Goal: Information Seeking & Learning: Understand process/instructions

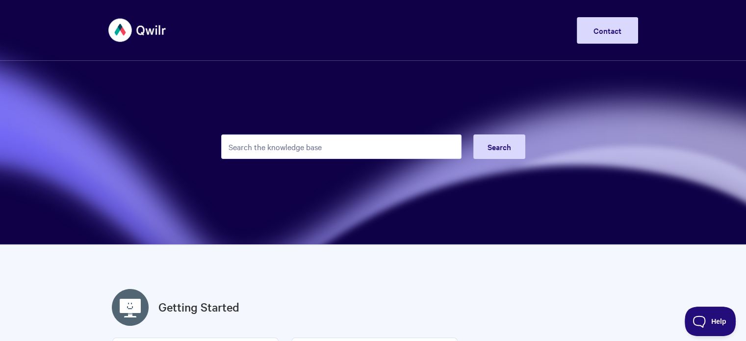
click at [309, 149] on input "Search the knowledge base" at bounding box center [341, 146] width 240 height 25
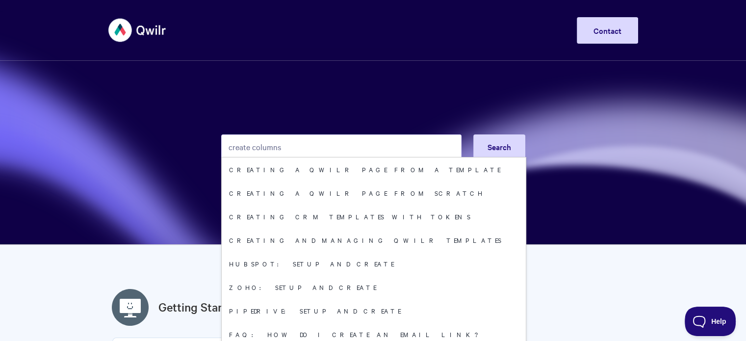
type input "create columns"
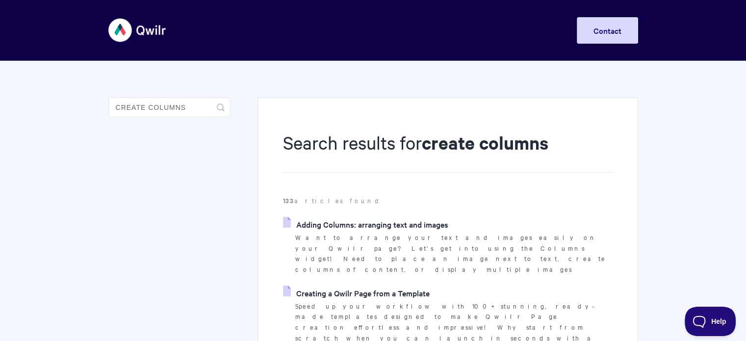
click at [359, 225] on link "Adding Columns: arranging text and images" at bounding box center [365, 224] width 165 height 15
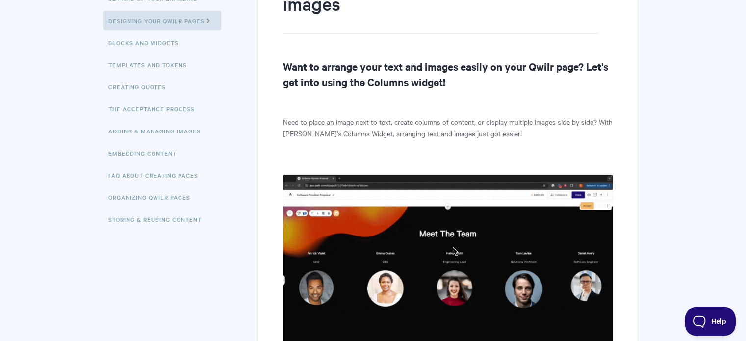
scroll to position [245, 0]
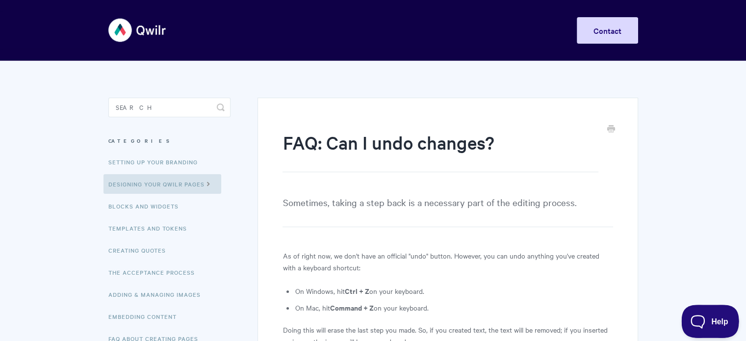
click at [701, 320] on span "Help" at bounding box center [706, 319] width 51 height 7
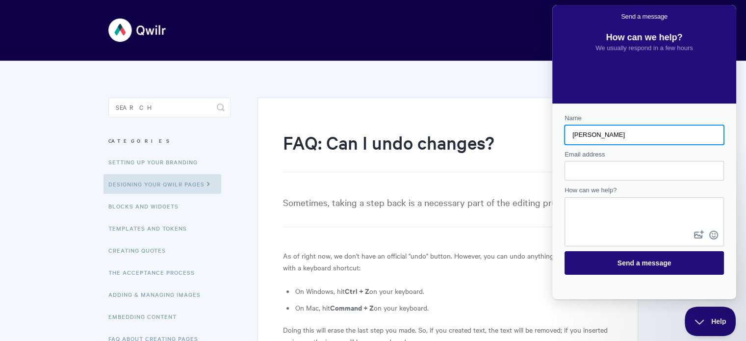
type input "Laura"
click at [576, 174] on input "Email address" at bounding box center [644, 171] width 144 height 18
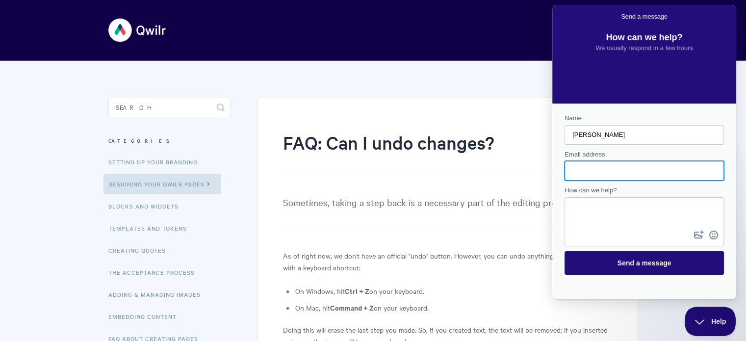
type input "laurap@inspirecorps.com"
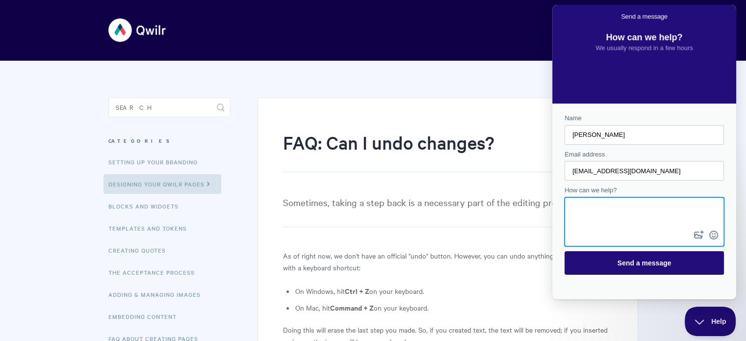
click at [587, 209] on textarea "How can we help?" at bounding box center [643, 213] width 157 height 30
click at [484, 51] on header "Toggle Navigation Home Getting Started Creating & Editing Pages Sharing & Analy…" at bounding box center [373, 30] width 746 height 61
